Goal: Complete application form

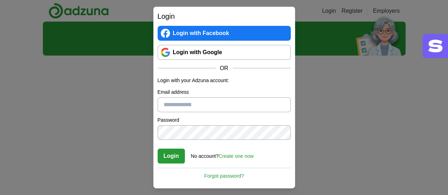
click at [184, 50] on link "Login with Google" at bounding box center [224, 52] width 133 height 15
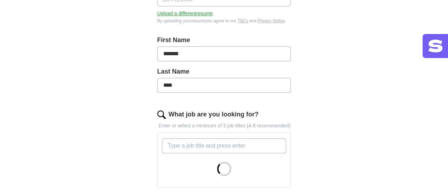
scroll to position [213, 0]
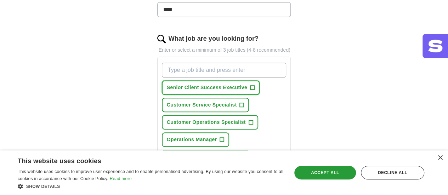
click at [250, 85] on span "+" at bounding box center [252, 88] width 4 height 6
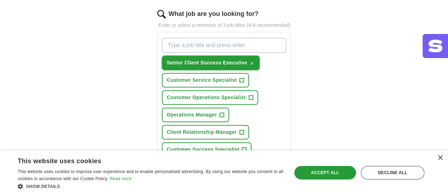
scroll to position [248, 0]
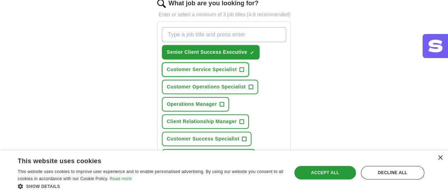
click at [240, 67] on span "+" at bounding box center [242, 70] width 4 height 6
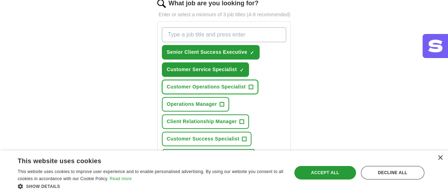
click at [231, 80] on button "Customer Operations Specialist +" at bounding box center [210, 87] width 96 height 15
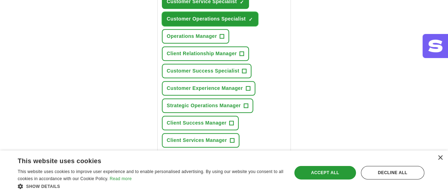
scroll to position [319, 0]
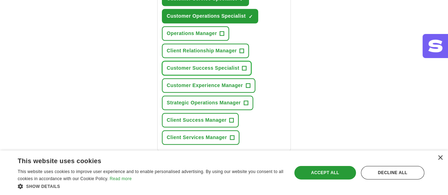
click at [242, 66] on span "+" at bounding box center [244, 69] width 4 height 6
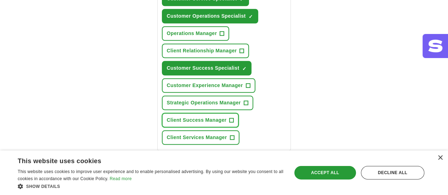
click at [211, 113] on button "Client Success Manager +" at bounding box center [200, 120] width 77 height 15
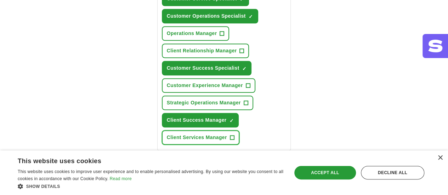
click at [227, 134] on span "Client Services Manager" at bounding box center [197, 137] width 60 height 7
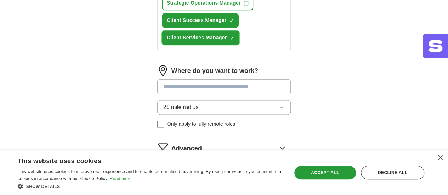
scroll to position [425, 0]
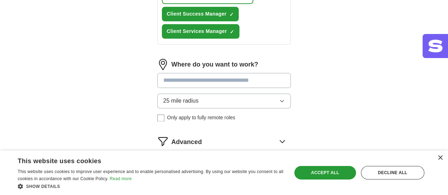
click at [214, 73] on input at bounding box center [224, 80] width 134 height 15
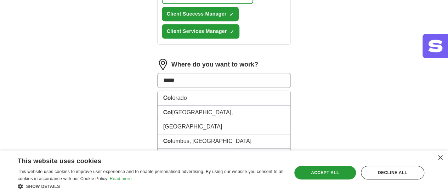
type input "******"
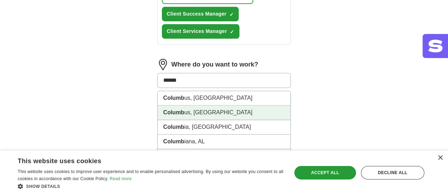
click at [203, 106] on li "Columb us, [GEOGRAPHIC_DATA]" at bounding box center [224, 113] width 133 height 15
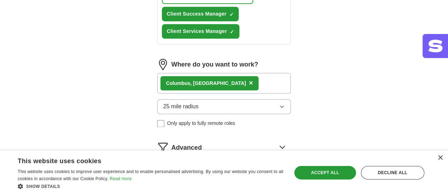
click at [188, 99] on button "25 mile radius" at bounding box center [224, 106] width 134 height 15
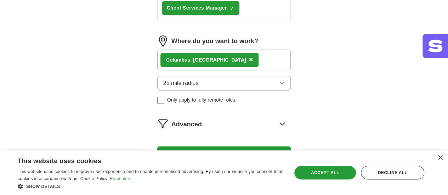
scroll to position [460, 0]
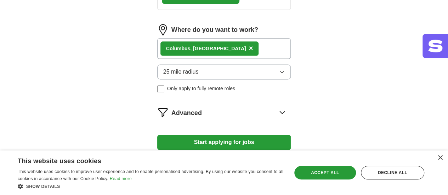
click at [196, 135] on button "Start applying for jobs" at bounding box center [224, 142] width 134 height 15
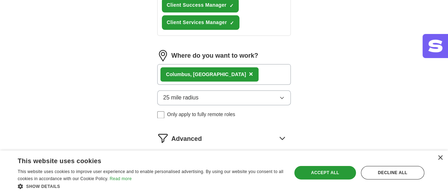
select select "**"
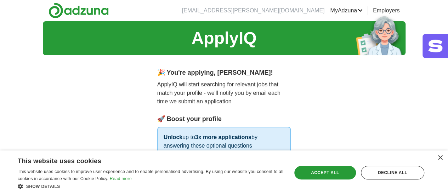
scroll to position [0, 0]
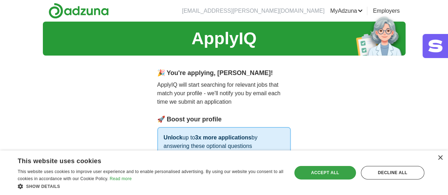
click at [316, 174] on div "Accept all" at bounding box center [325, 172] width 62 height 13
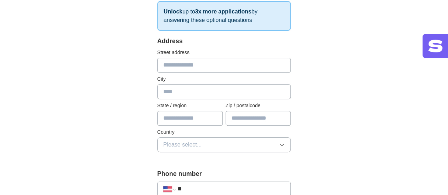
scroll to position [142, 0]
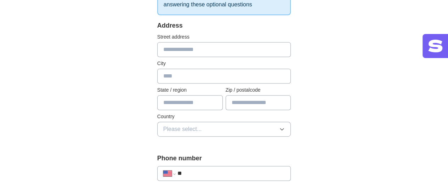
click at [198, 54] on input "text" at bounding box center [224, 49] width 134 height 15
type input "**********"
type input "********"
type input "**"
type input "*****"
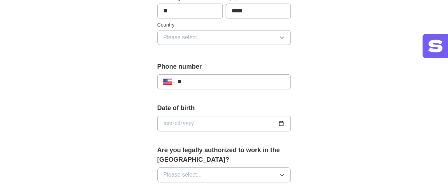
scroll to position [213, 0]
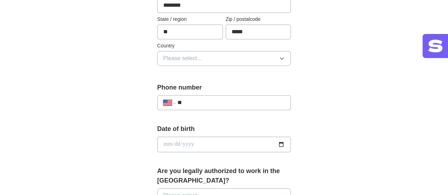
click at [194, 56] on button "Please select..." at bounding box center [224, 58] width 134 height 15
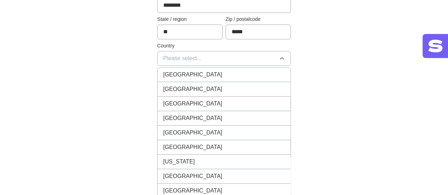
click at [186, 89] on div "[GEOGRAPHIC_DATA]" at bounding box center [224, 89] width 122 height 9
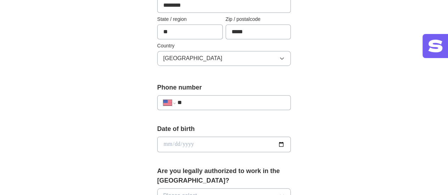
click at [194, 98] on input "**" at bounding box center [231, 102] width 108 height 9
type input "**********"
click at [187, 148] on input "date" at bounding box center [224, 145] width 134 height 16
type input "**********"
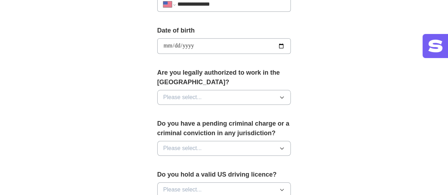
scroll to position [319, 0]
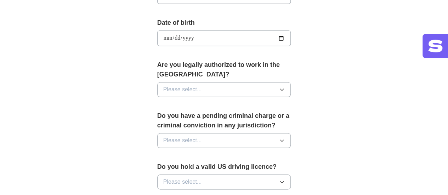
click at [243, 82] on button "Please select..." at bounding box center [224, 89] width 134 height 15
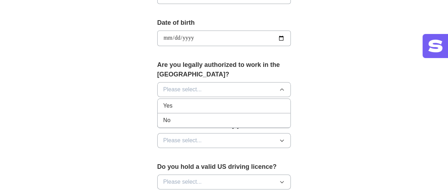
click at [230, 101] on li "Yes" at bounding box center [224, 106] width 133 height 15
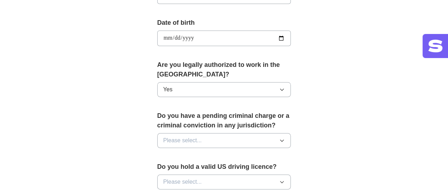
click at [223, 133] on button "Please select..." at bounding box center [224, 140] width 134 height 15
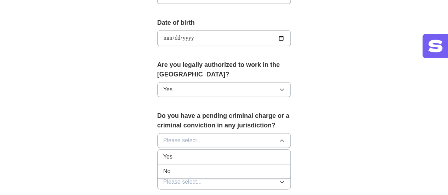
click at [208, 167] on div "No" at bounding box center [224, 171] width 122 height 9
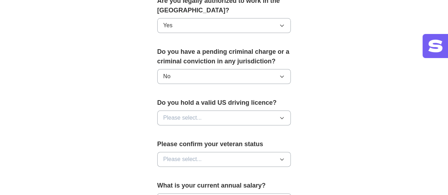
scroll to position [390, 0]
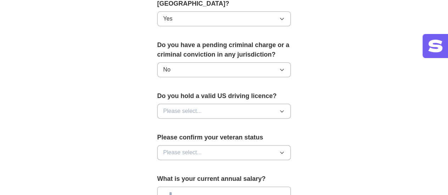
click at [228, 62] on button "No" at bounding box center [224, 69] width 134 height 15
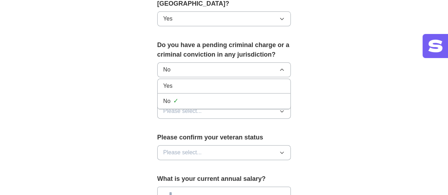
click at [216, 82] on div "Yes" at bounding box center [224, 86] width 122 height 9
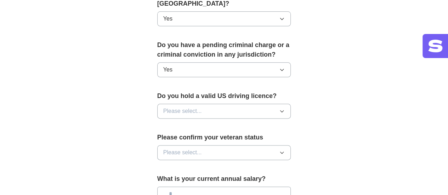
click at [231, 104] on button "Please select..." at bounding box center [224, 111] width 134 height 15
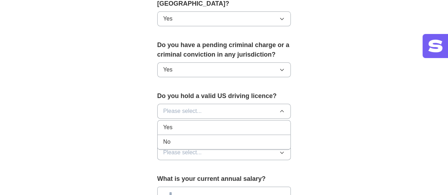
click at [222, 123] on div "Yes" at bounding box center [224, 127] width 122 height 9
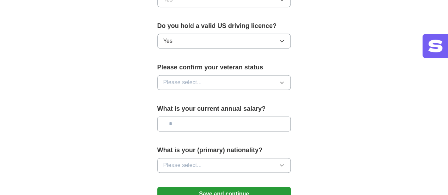
scroll to position [460, 0]
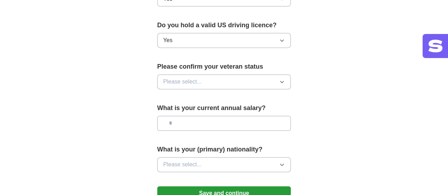
click at [243, 74] on button "Please select..." at bounding box center [224, 81] width 134 height 15
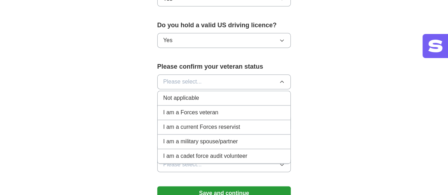
click at [204, 91] on li "Not applicable" at bounding box center [224, 98] width 133 height 15
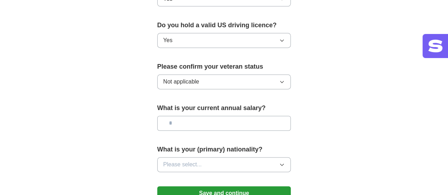
click at [204, 116] on input "text" at bounding box center [224, 123] width 134 height 15
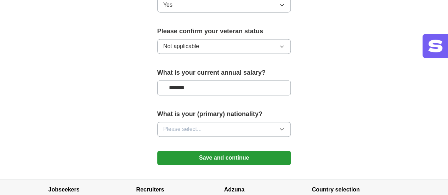
type input "*******"
click at [270, 122] on button "Please select..." at bounding box center [224, 129] width 134 height 15
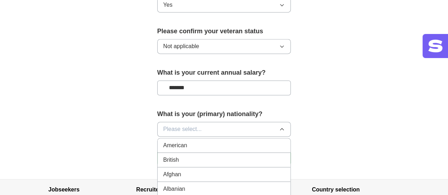
click at [254, 141] on div "American" at bounding box center [224, 145] width 122 height 9
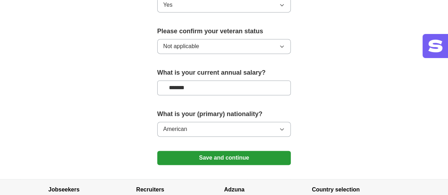
click at [272, 151] on button "Save and continue" at bounding box center [224, 158] width 134 height 14
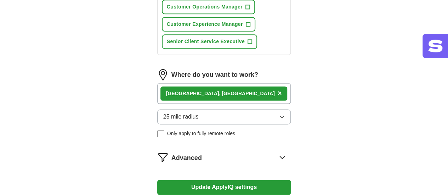
scroll to position [496, 0]
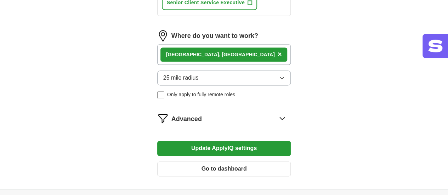
click at [289, 113] on div "Advanced" at bounding box center [231, 118] width 120 height 11
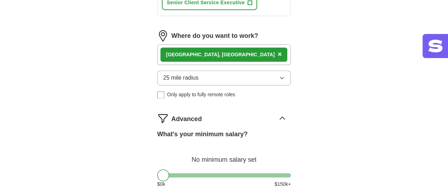
click at [244, 173] on div at bounding box center [224, 175] width 134 height 4
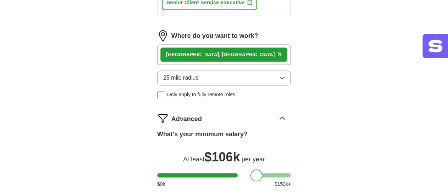
click at [228, 173] on div at bounding box center [224, 175] width 134 height 4
click at [209, 173] on div at bounding box center [224, 175] width 134 height 4
click at [199, 173] on div at bounding box center [224, 175] width 134 height 4
drag, startPoint x: 199, startPoint y: 123, endPoint x: 206, endPoint y: 124, distance: 7.1
click at [213, 169] on div at bounding box center [219, 175] width 12 height 12
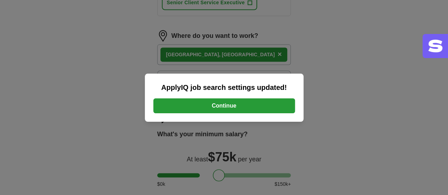
click at [204, 108] on button "Continue" at bounding box center [224, 105] width 142 height 15
